Goal: Use online tool/utility

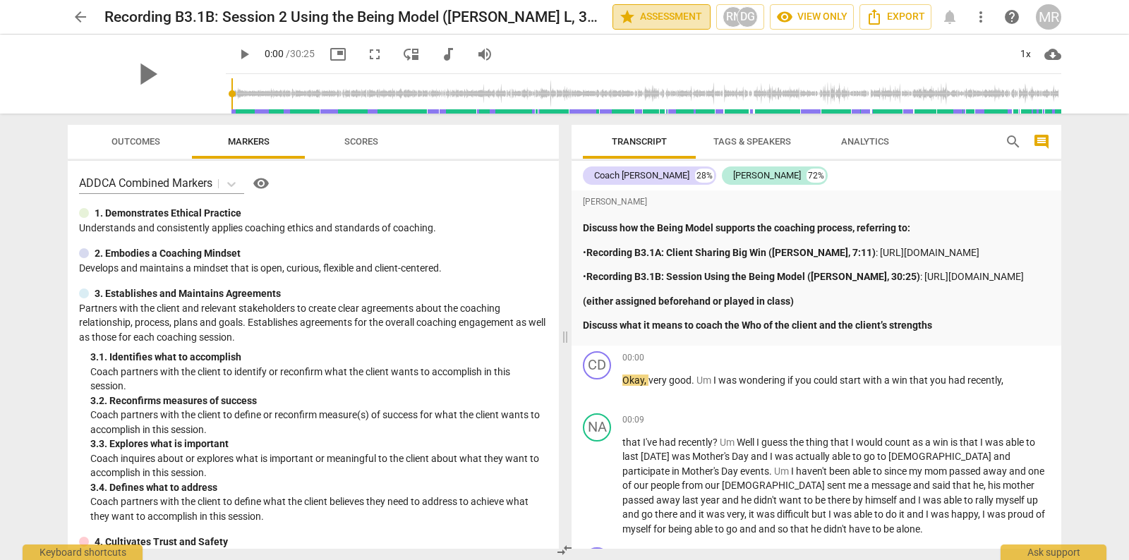
click at [688, 24] on span "star Assessment" at bounding box center [661, 16] width 85 height 17
click at [140, 75] on span "play_arrow" at bounding box center [146, 74] width 37 height 37
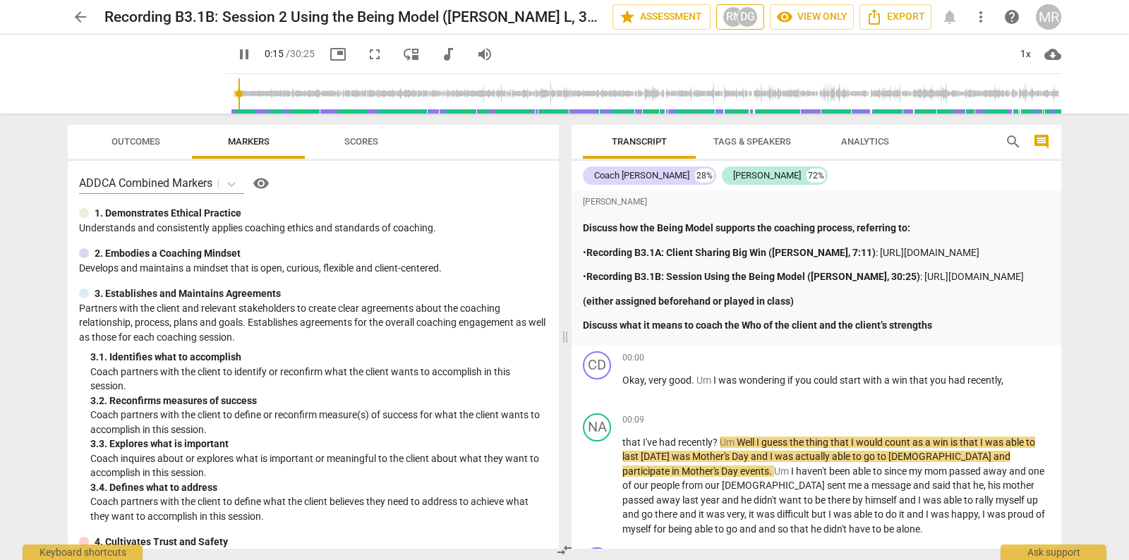
click at [744, 26] on div "DG" at bounding box center [746, 16] width 21 height 21
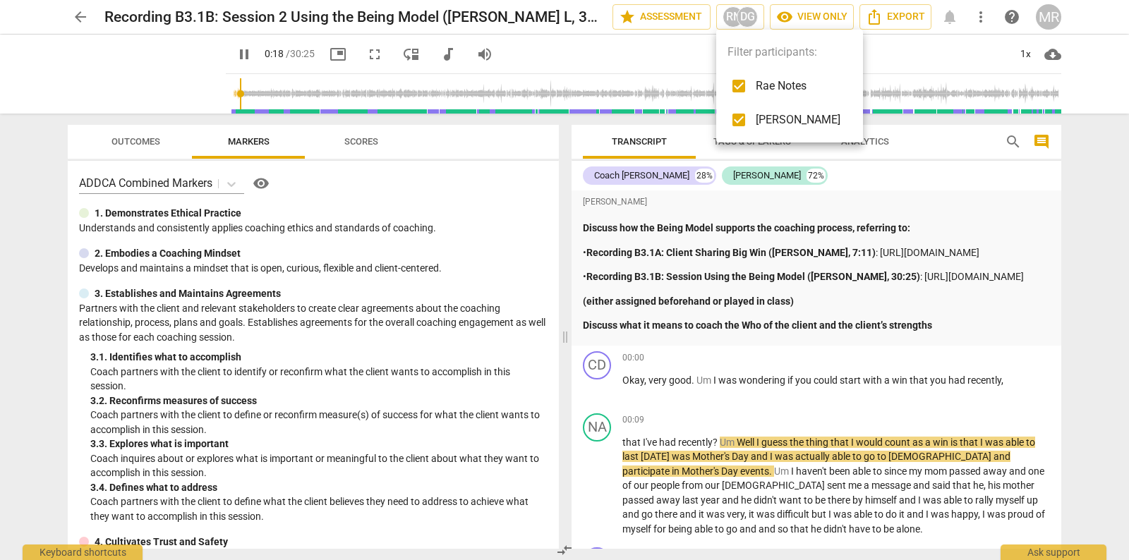
click at [704, 25] on div at bounding box center [564, 280] width 1129 height 560
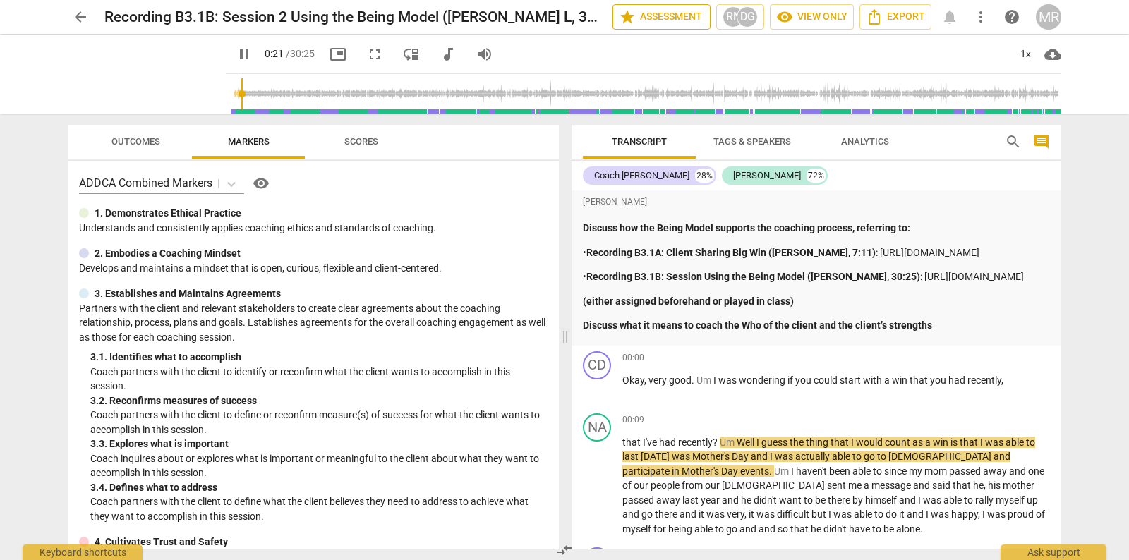
click at [689, 19] on span "star Assessment" at bounding box center [661, 16] width 85 height 17
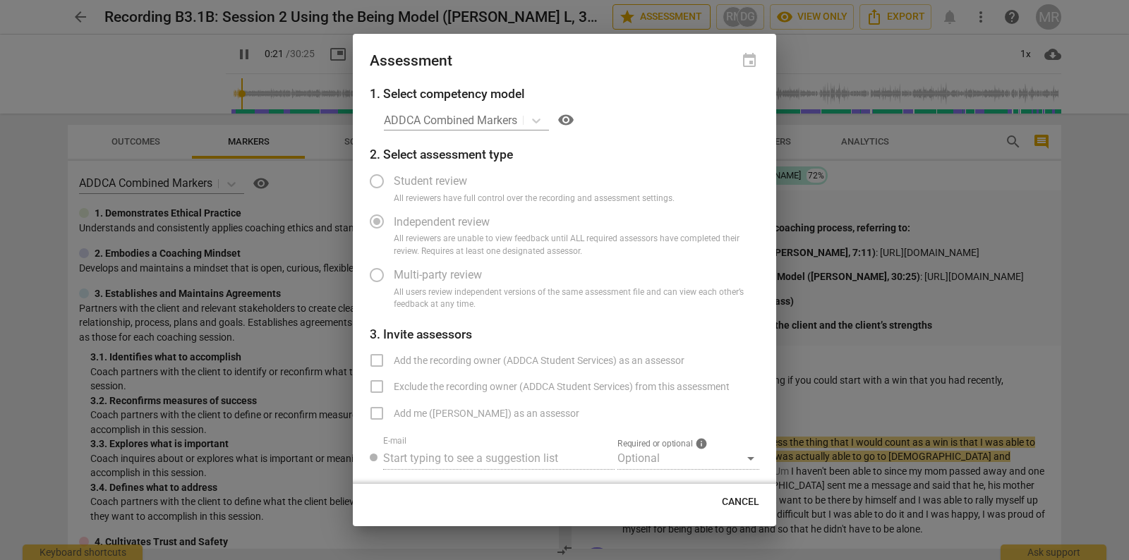
type input "22"
radio input "false"
type input "25"
click at [729, 504] on span "Cancel" at bounding box center [740, 502] width 37 height 14
radio input "false"
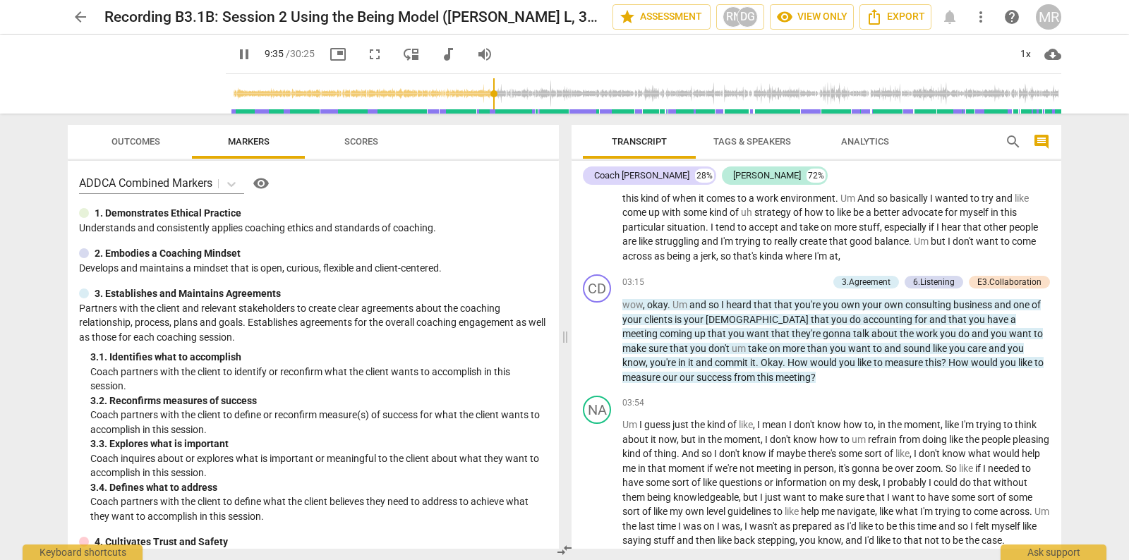
scroll to position [1991, 0]
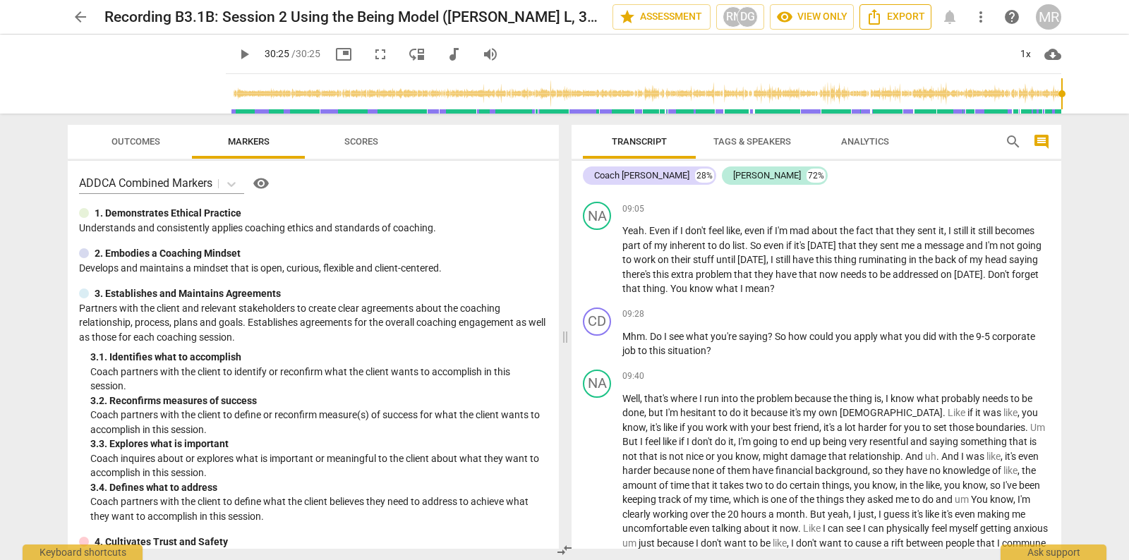
type input "1825"
